Goal: Complete application form

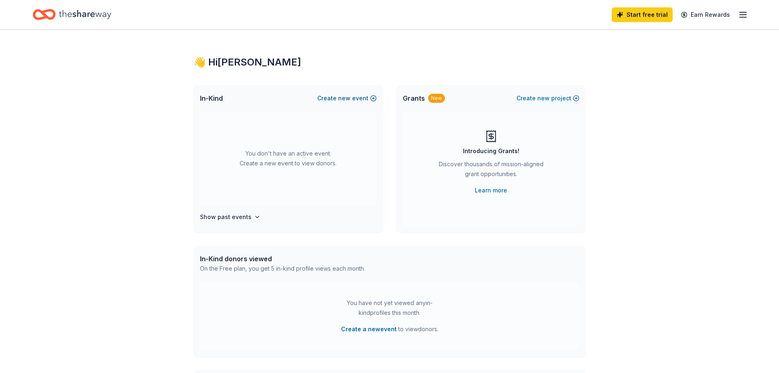
click at [353, 97] on button "Create new event" at bounding box center [346, 98] width 59 height 10
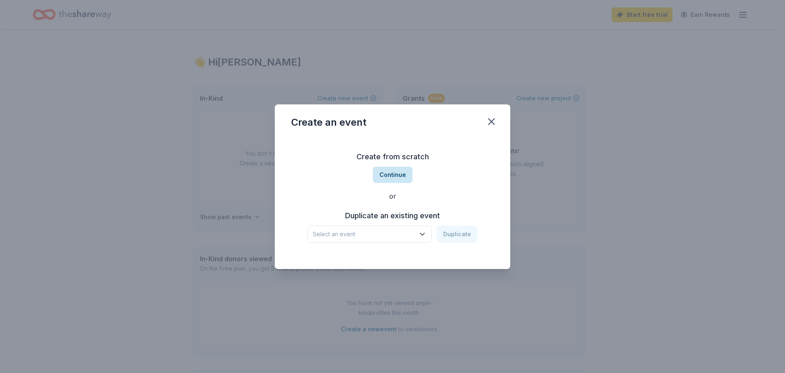
click at [394, 173] on button "Continue" at bounding box center [393, 174] width 40 height 16
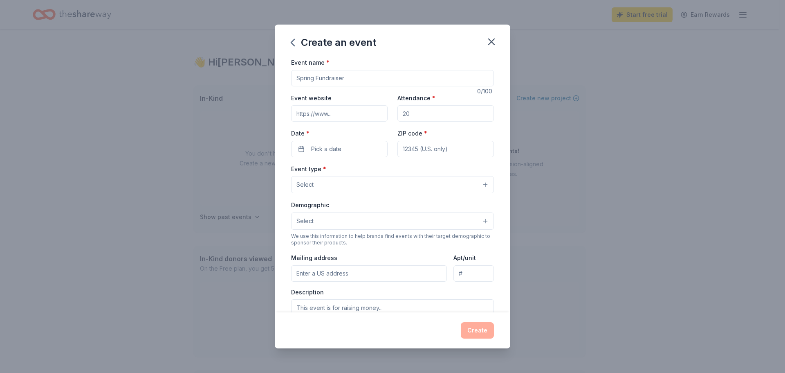
drag, startPoint x: 298, startPoint y: 77, endPoint x: 303, endPoint y: 76, distance: 4.7
click at [298, 76] on input "Event name *" at bounding box center [392, 78] width 203 height 16
type input "CFGC 34th Annual Golf Tournament"
click at [308, 115] on input "Event website" at bounding box center [339, 113] width 97 height 16
type input "[DOMAIN_NAME]"
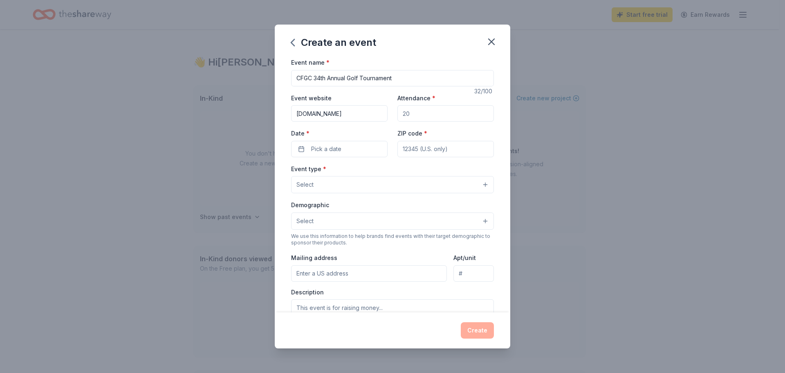
click at [426, 115] on input "Attendance *" at bounding box center [446, 113] width 97 height 16
type input "225"
click at [338, 149] on span "Pick a date" at bounding box center [326, 149] width 30 height 10
click at [384, 171] on button "Go to next month" at bounding box center [381, 170] width 11 height 11
click at [307, 254] on button "22" at bounding box center [308, 255] width 15 height 15
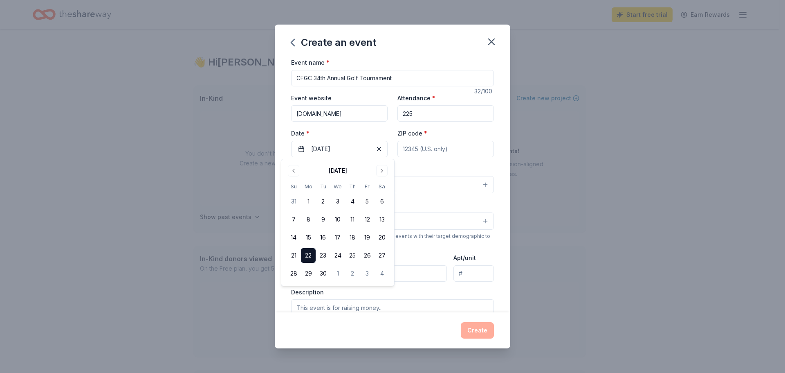
click at [426, 181] on button "Select" at bounding box center [392, 184] width 203 height 17
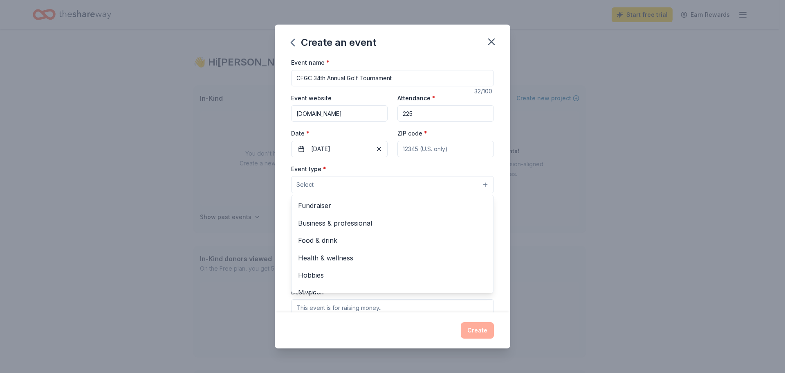
click at [407, 147] on div "Event name * CFGC 34th Annual Golf Tournament 32 /100 Event website www.cfgcent…" at bounding box center [392, 257] width 203 height 401
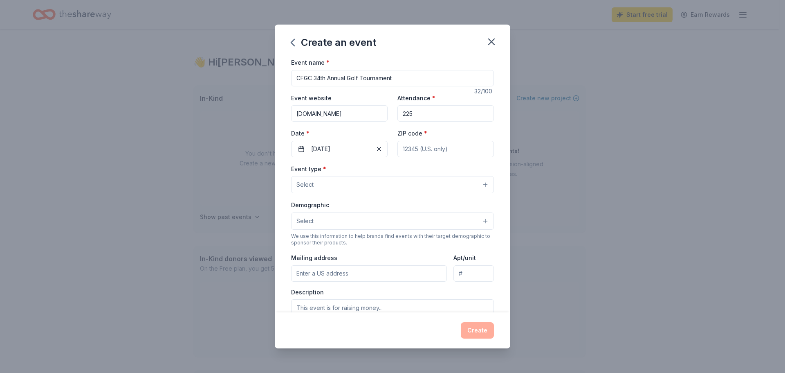
drag, startPoint x: 401, startPoint y: 148, endPoint x: 410, endPoint y: 148, distance: 9.4
click at [410, 148] on input "ZIP code *" at bounding box center [446, 149] width 97 height 16
type input "90703"
drag, startPoint x: 310, startPoint y: 182, endPoint x: 316, endPoint y: 180, distance: 6.3
click at [310, 181] on span "Select" at bounding box center [305, 185] width 17 height 10
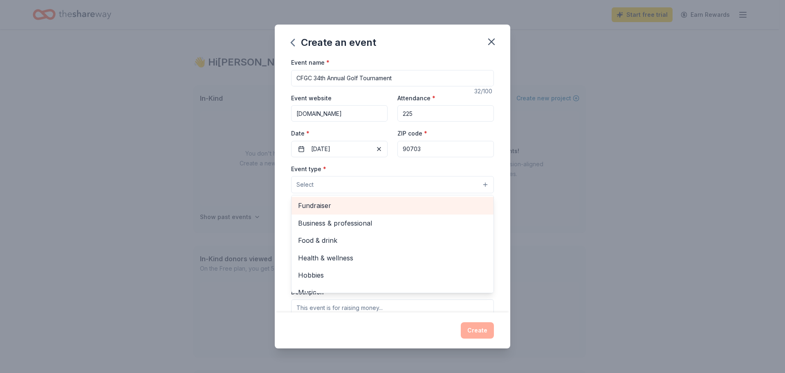
click at [318, 206] on span "Fundraiser" at bounding box center [392, 205] width 189 height 11
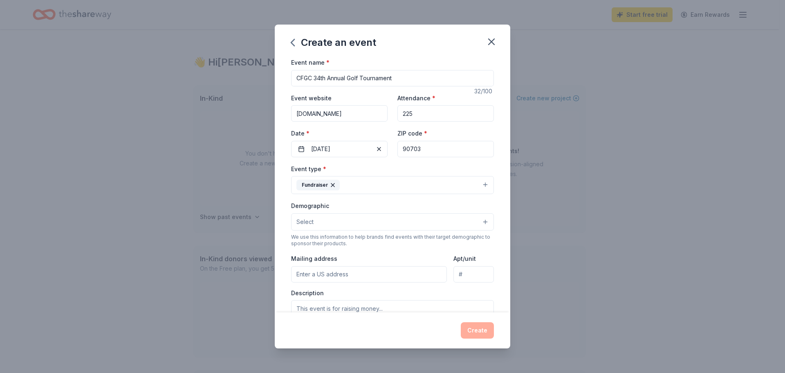
click at [481, 183] on button "Fundraiser" at bounding box center [392, 185] width 203 height 18
click at [307, 217] on span "Select" at bounding box center [305, 222] width 17 height 10
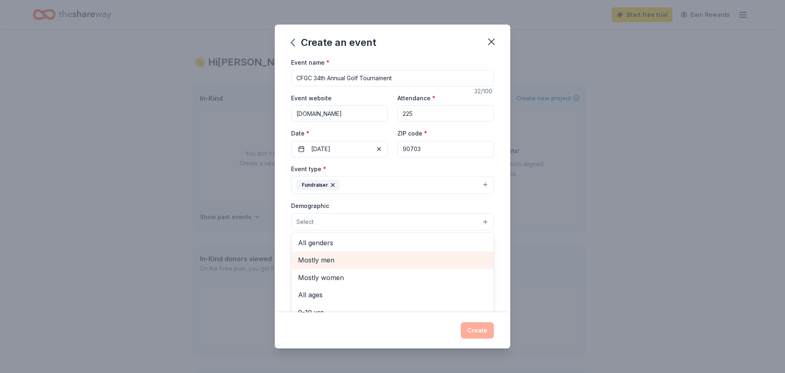
click at [317, 259] on span "Mostly men" at bounding box center [392, 259] width 189 height 11
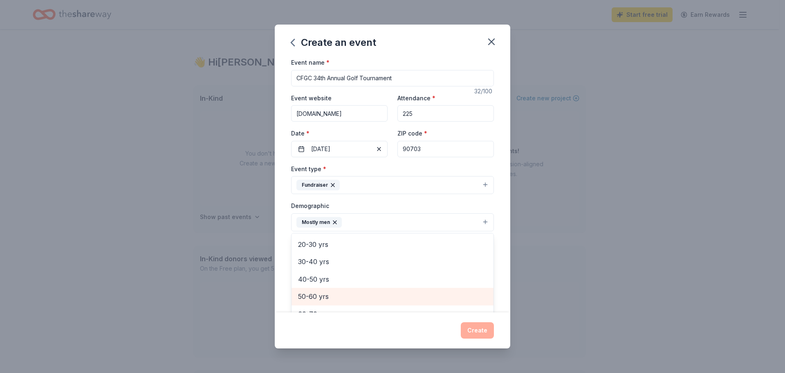
scroll to position [73, 0]
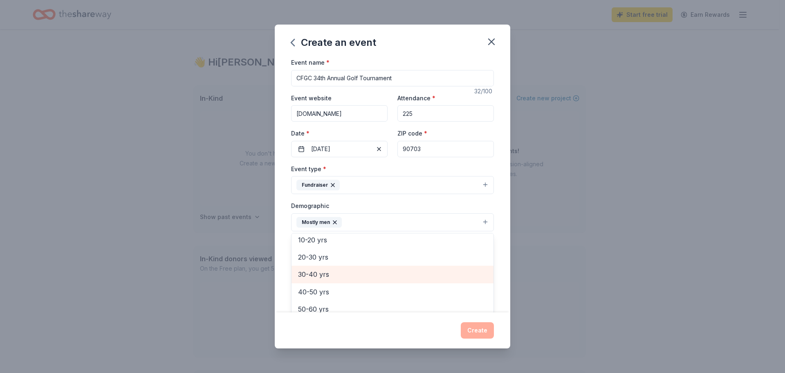
click at [305, 274] on span "30-40 yrs" at bounding box center [392, 274] width 189 height 11
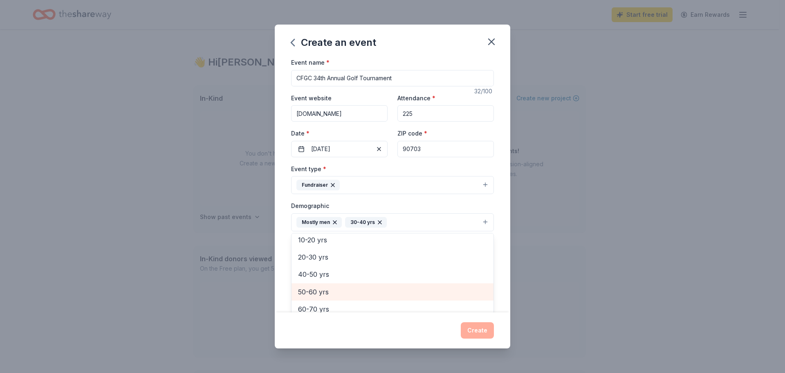
click at [315, 291] on span "50-60 yrs" at bounding box center [392, 291] width 189 height 11
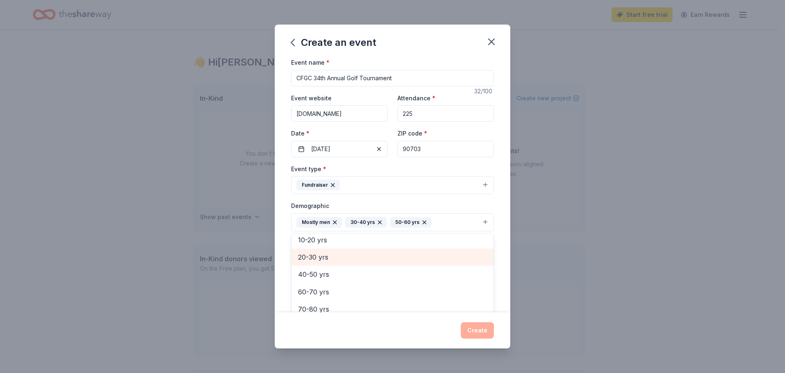
click at [306, 256] on span "20-30 yrs" at bounding box center [392, 257] width 189 height 11
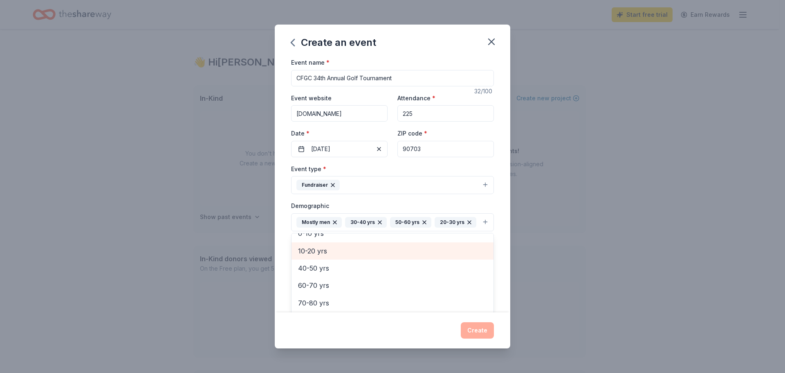
scroll to position [62, 0]
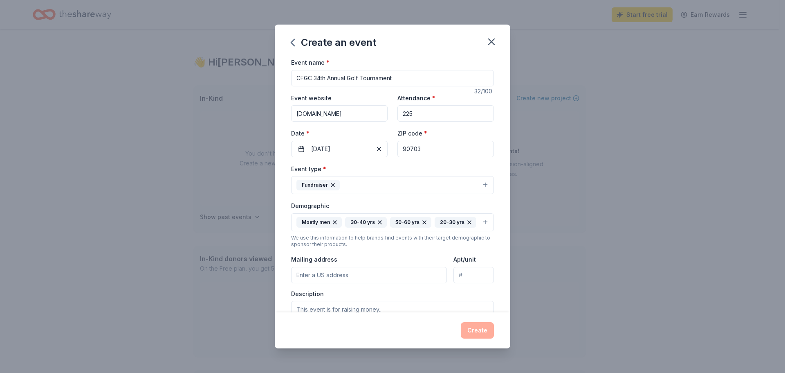
click at [435, 227] on div "20-30 yrs" at bounding box center [456, 222] width 42 height 11
click at [311, 283] on input "Mailing address" at bounding box center [369, 275] width 156 height 16
click at [413, 283] on input "[STREET_ADDRESS]" at bounding box center [369, 275] width 156 height 16
click at [349, 283] on input "[STREET_ADDRESS]" at bounding box center [369, 275] width 156 height 16
type input "[STREET_ADDRESS]"
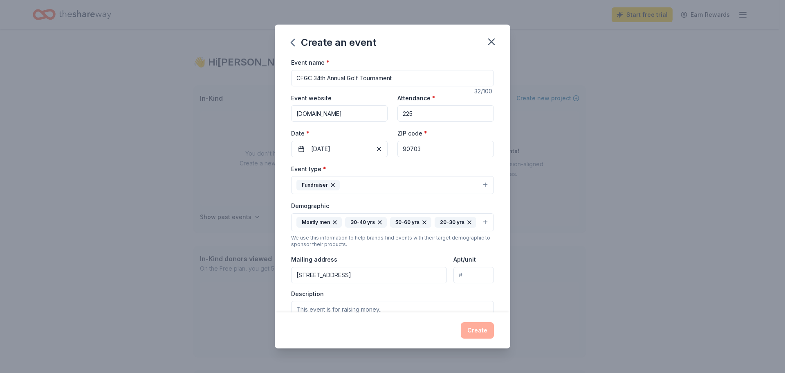
drag, startPoint x: 457, startPoint y: 288, endPoint x: 469, endPoint y: 287, distance: 11.5
click at [459, 283] on input "Apt/unit" at bounding box center [474, 275] width 40 height 16
type input "208B"
click at [409, 331] on div "Create" at bounding box center [392, 330] width 203 height 16
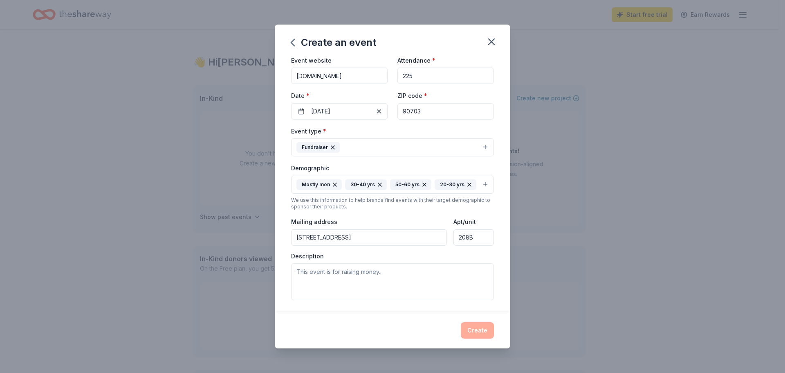
scroll to position [82, 0]
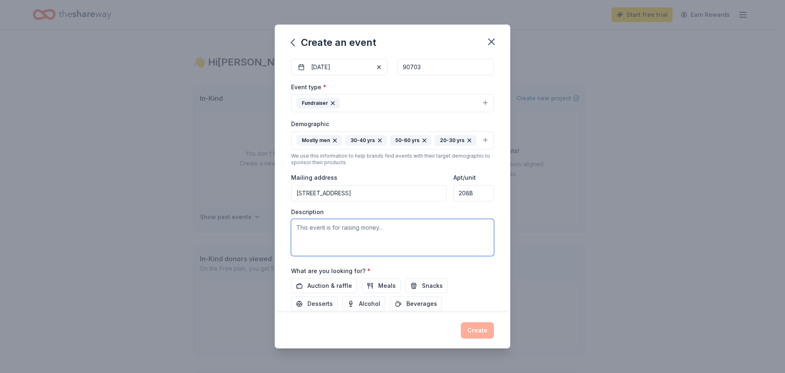
click at [379, 241] on textarea at bounding box center [392, 237] width 203 height 37
click at [323, 241] on textarea at bounding box center [392, 237] width 203 height 37
paste textarea "The CFGC Golf Tournament is a fundraiser to support our ongoing mental health s…"
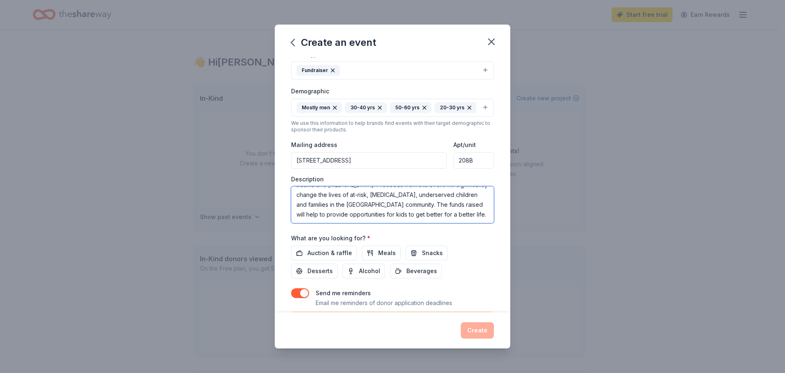
scroll to position [175, 0]
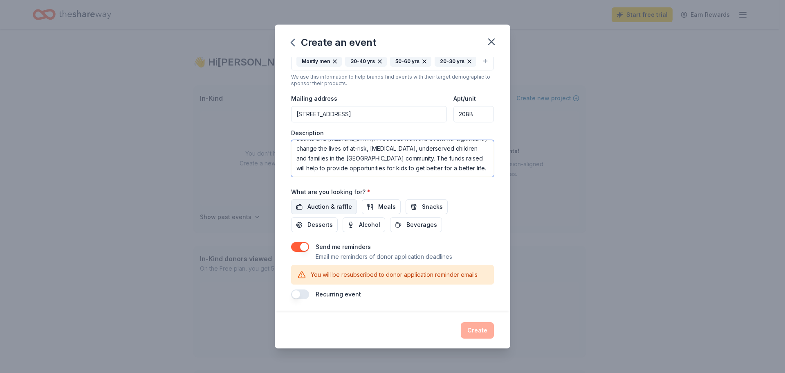
type textarea "The CFGC Golf Tournament is a fundraiser to support our ongoing mental health s…"
click at [301, 207] on button "Auction & raffle" at bounding box center [324, 206] width 66 height 15
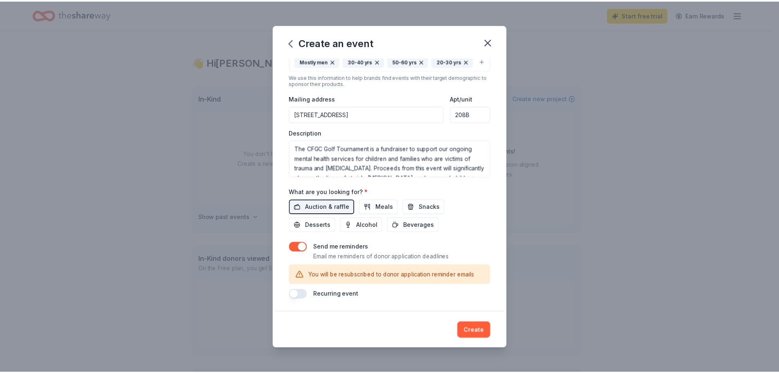
scroll to position [39, 0]
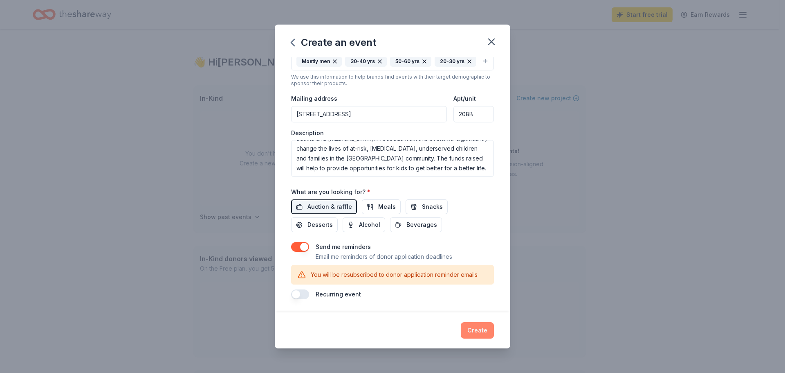
click at [483, 328] on button "Create" at bounding box center [477, 330] width 33 height 16
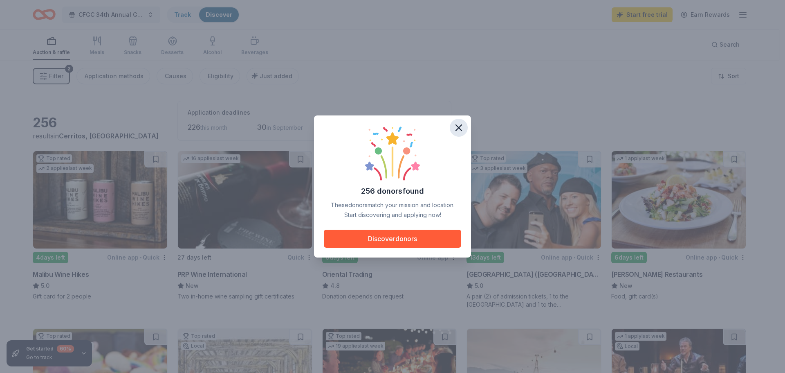
click at [461, 127] on icon "button" at bounding box center [458, 127] width 11 height 11
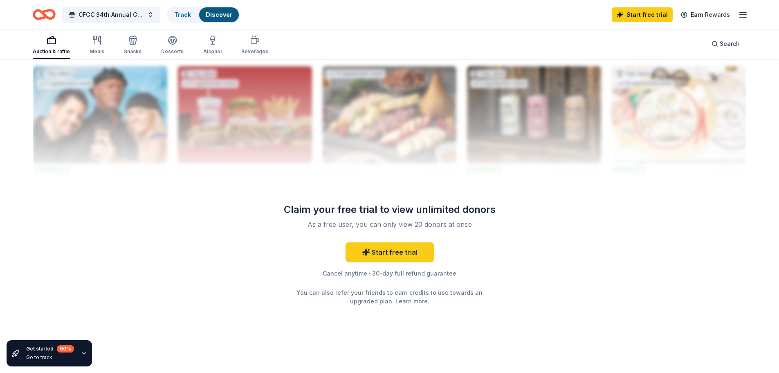
scroll to position [808, 0]
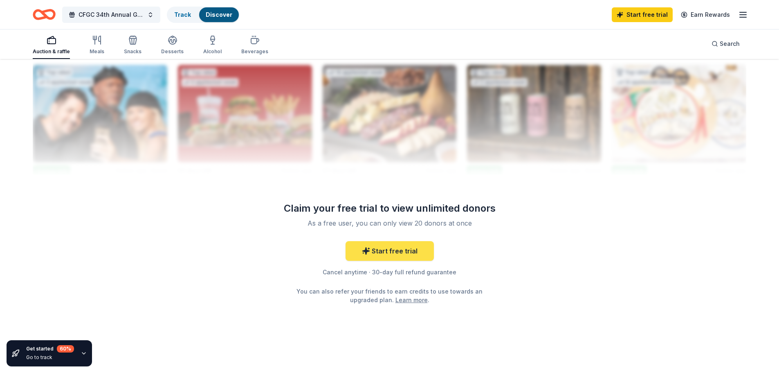
click at [398, 252] on link "Start free trial" at bounding box center [390, 251] width 88 height 20
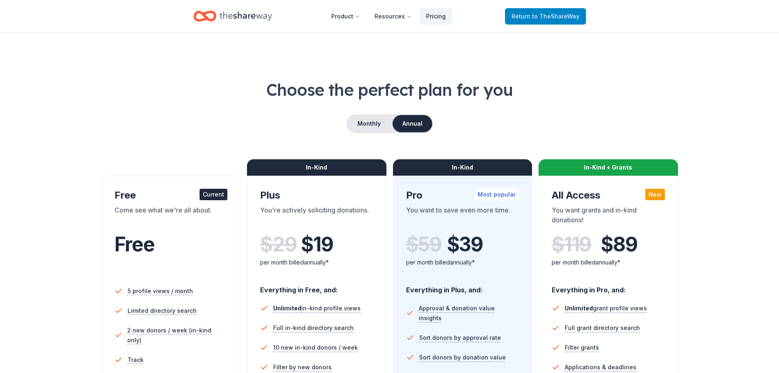
click at [547, 15] on span "to TheShareWay" at bounding box center [555, 16] width 47 height 7
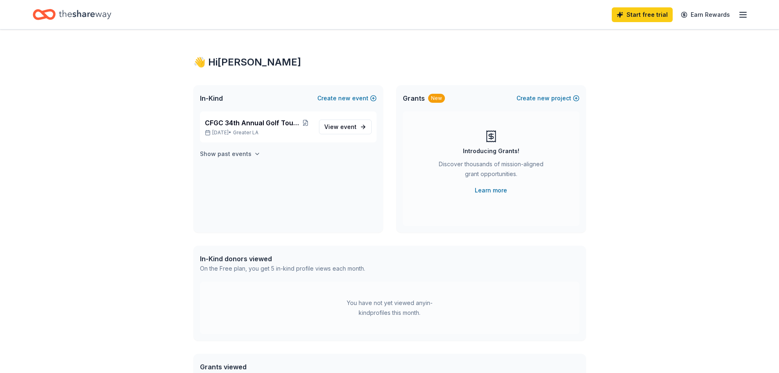
click at [256, 153] on icon "button" at bounding box center [257, 154] width 3 height 2
click at [284, 272] on div "On the Free plan, you get 5 in-kind profile views each month." at bounding box center [282, 268] width 165 height 10
click at [304, 268] on div "On the Free plan, you get 5 in-kind profile views each month." at bounding box center [282, 268] width 165 height 10
click at [358, 126] on link "View event" at bounding box center [345, 126] width 53 height 15
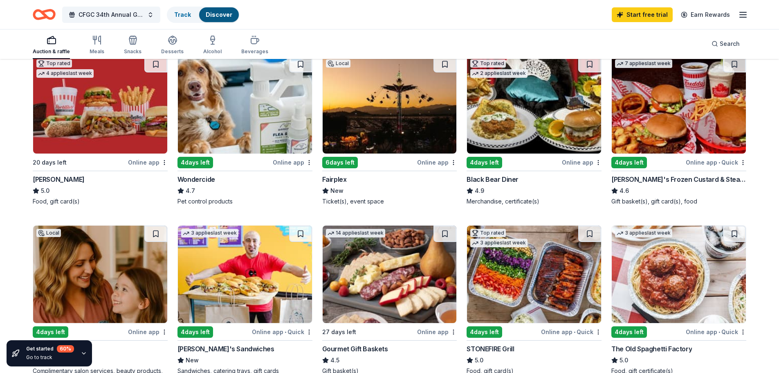
scroll to position [532, 0]
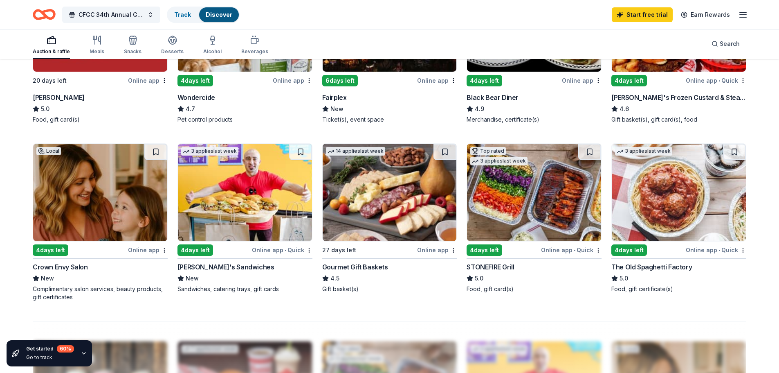
click at [628, 249] on div "4 days left" at bounding box center [630, 249] width 36 height 11
click at [439, 250] on div "Online app" at bounding box center [437, 250] width 40 height 10
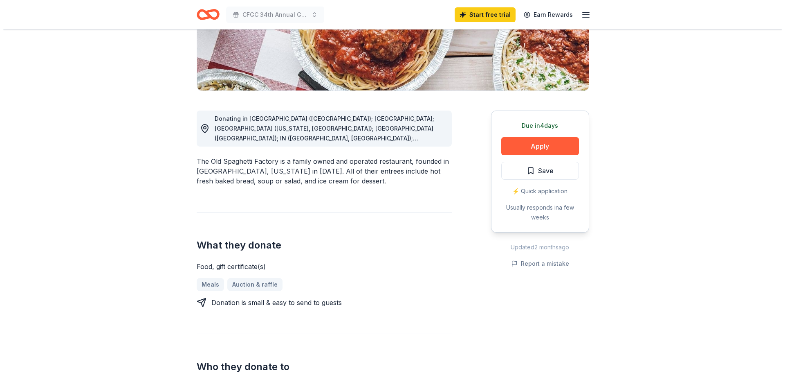
scroll to position [164, 0]
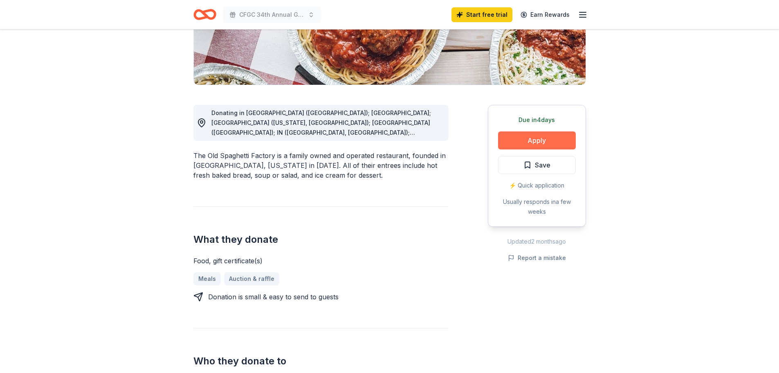
click at [536, 138] on button "Apply" at bounding box center [537, 140] width 78 height 18
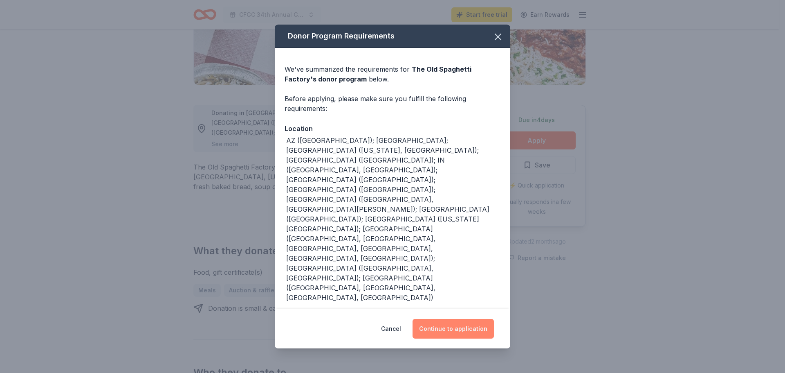
click at [456, 319] on button "Continue to application" at bounding box center [453, 329] width 81 height 20
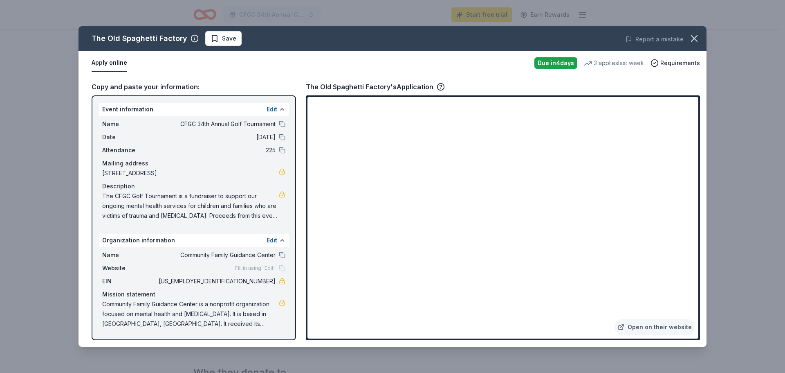
click at [283, 268] on div "Fill in using "Edit"" at bounding box center [260, 268] width 50 height 7
click at [272, 108] on button "Edit" at bounding box center [272, 109] width 11 height 10
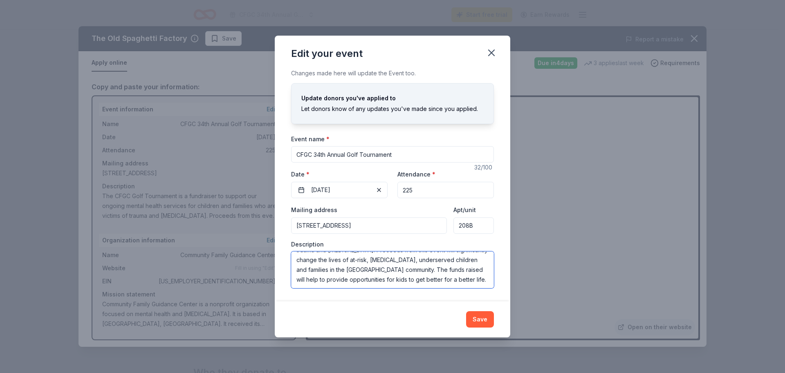
scroll to position [39, 0]
click at [485, 320] on button "Save" at bounding box center [480, 319] width 28 height 16
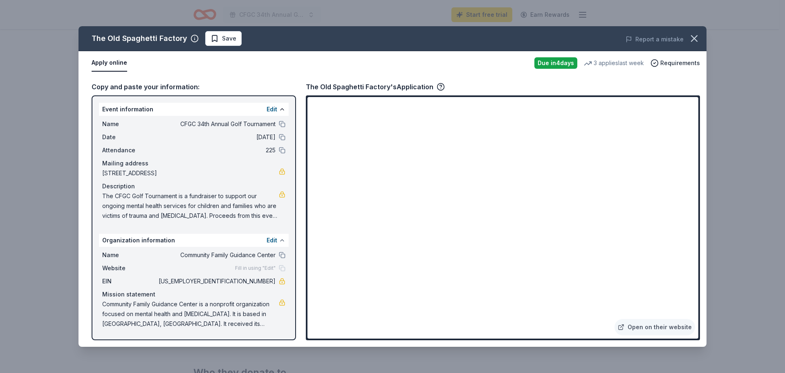
click at [281, 238] on button at bounding box center [282, 240] width 7 height 7
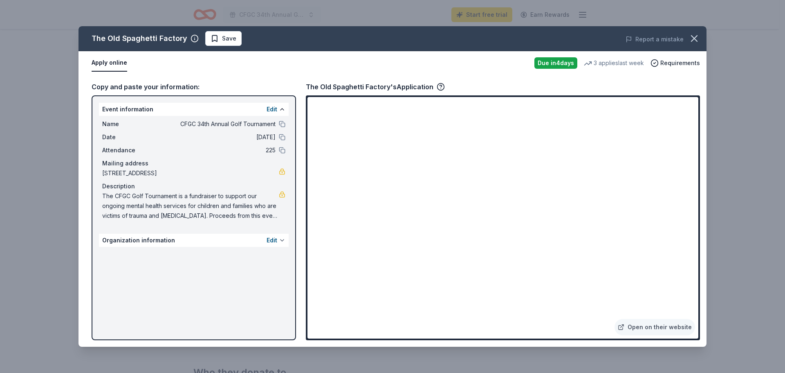
click at [283, 240] on button at bounding box center [282, 240] width 7 height 7
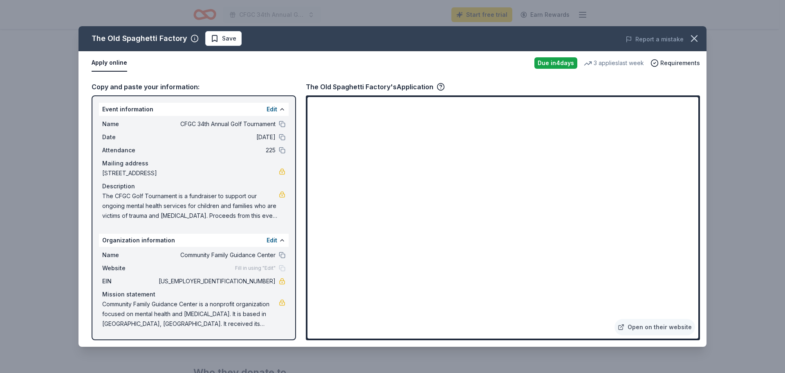
click at [114, 266] on span "Website" at bounding box center [129, 268] width 55 height 10
click at [281, 268] on div "Fill in using "Edit"" at bounding box center [260, 268] width 50 height 7
click at [115, 267] on span "Website" at bounding box center [129, 268] width 55 height 10
click at [274, 239] on button "Edit" at bounding box center [272, 240] width 11 height 10
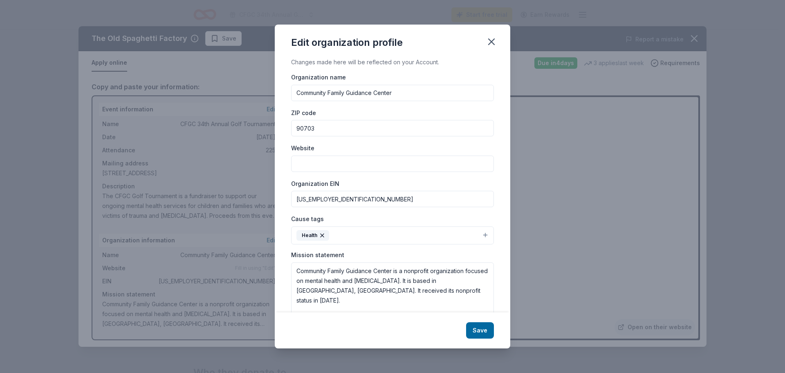
click at [310, 154] on div "Website" at bounding box center [392, 157] width 203 height 29
click at [298, 147] on label "Website" at bounding box center [302, 148] width 23 height 8
click at [298, 155] on input "Website" at bounding box center [392, 163] width 203 height 16
type input "[DOMAIN_NAME]"
click at [483, 328] on button "Save" at bounding box center [480, 330] width 28 height 16
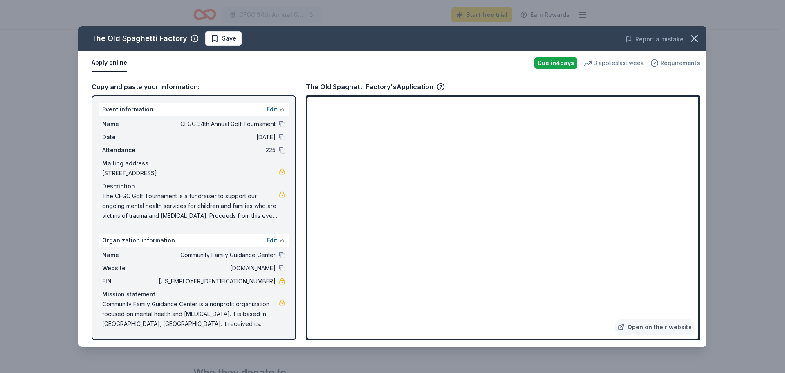
click at [687, 62] on span "Requirements" at bounding box center [681, 63] width 40 height 10
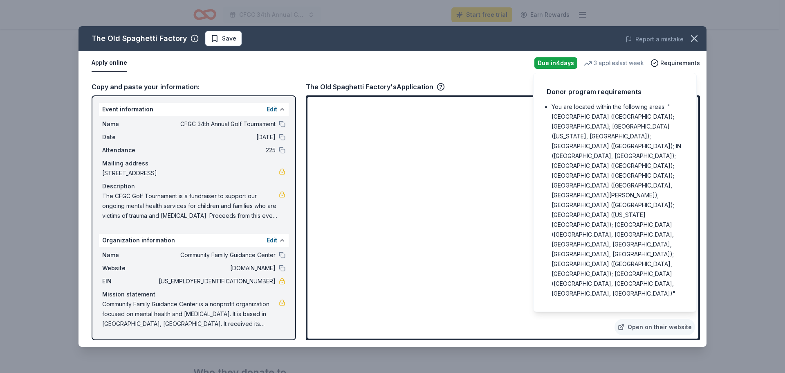
click at [498, 82] on div "The Old Spaghetti Factory's Application" at bounding box center [503, 86] width 394 height 11
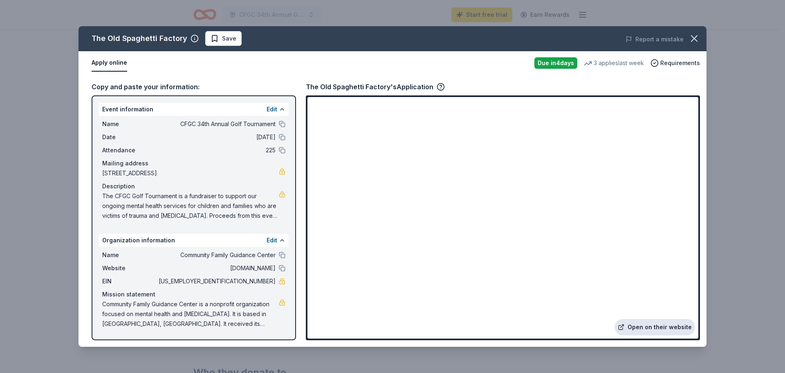
click at [650, 323] on link "Open on their website" at bounding box center [655, 327] width 81 height 16
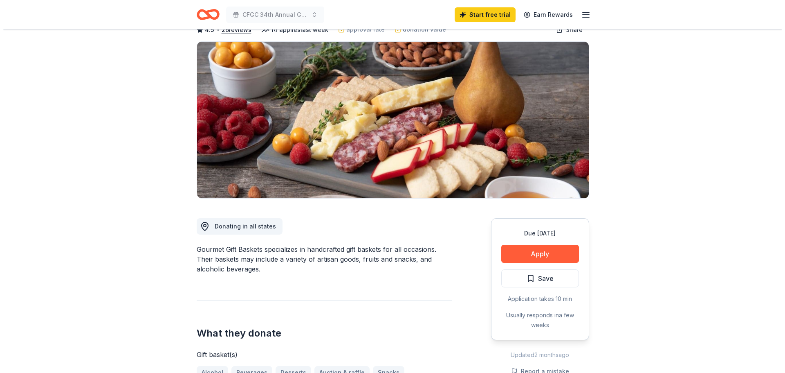
scroll to position [41, 0]
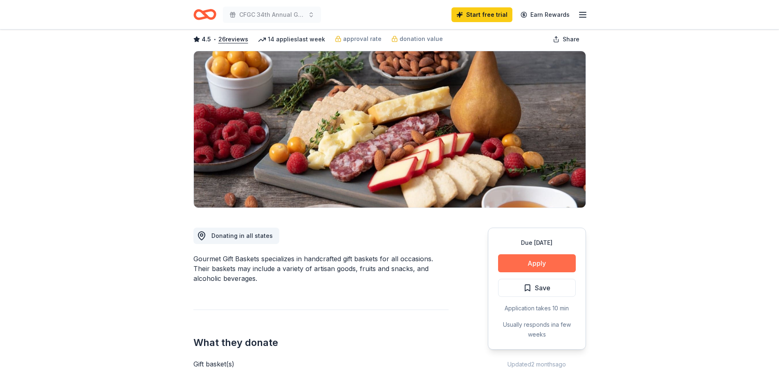
click at [532, 264] on button "Apply" at bounding box center [537, 263] width 78 height 18
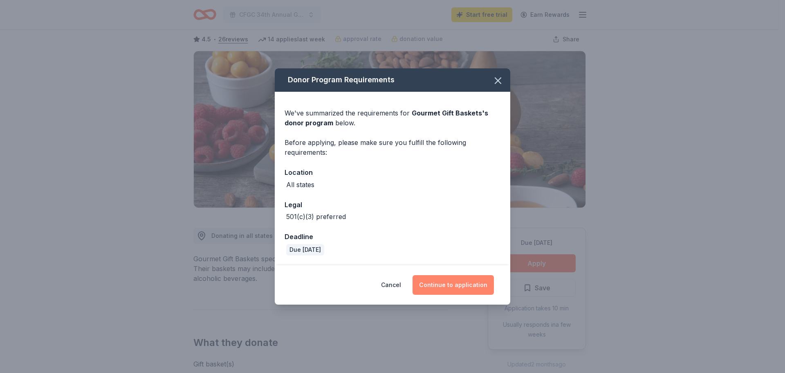
click at [454, 286] on button "Continue to application" at bounding box center [453, 285] width 81 height 20
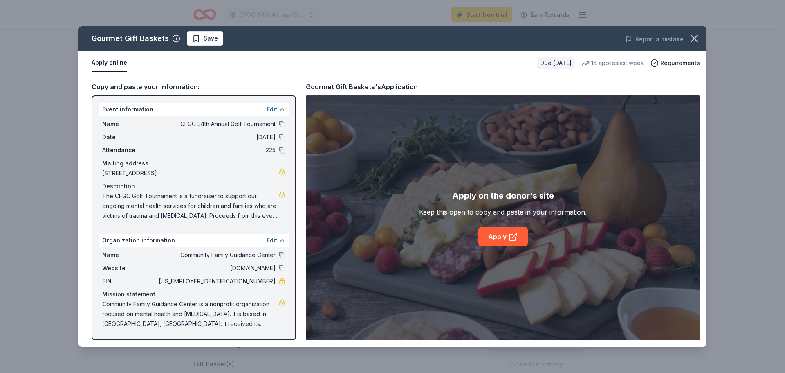
click at [105, 107] on div "Event information Edit" at bounding box center [194, 109] width 190 height 13
drag, startPoint x: 101, startPoint y: 105, endPoint x: 108, endPoint y: 116, distance: 12.6
click at [108, 116] on div "Event information Edit Name CFGC 34th Annual Golf Tournament Date [DATE] Attend…" at bounding box center [194, 163] width 190 height 121
click at [506, 239] on link "Apply" at bounding box center [503, 237] width 49 height 20
